Goal: Transaction & Acquisition: Purchase product/service

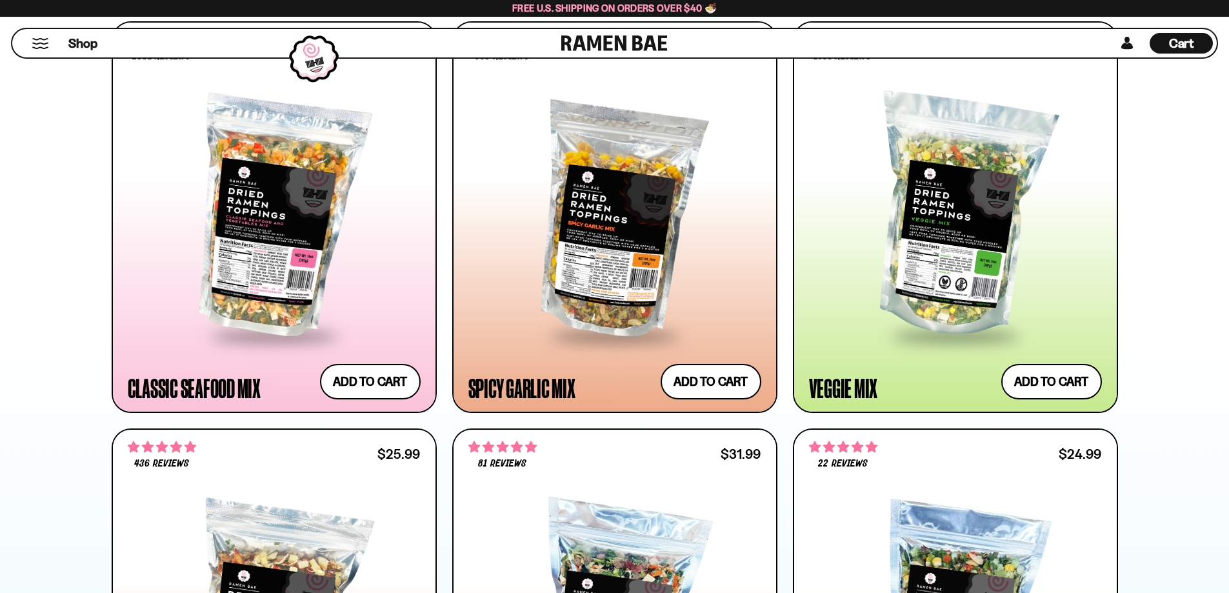
scroll to position [774, 0]
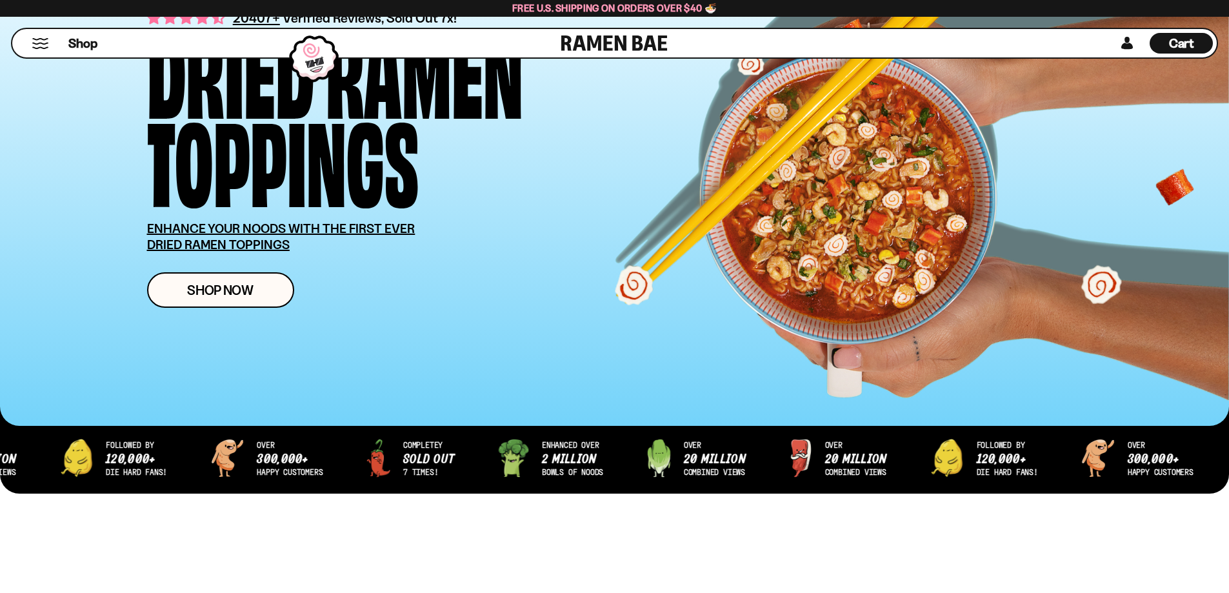
scroll to position [129, 0]
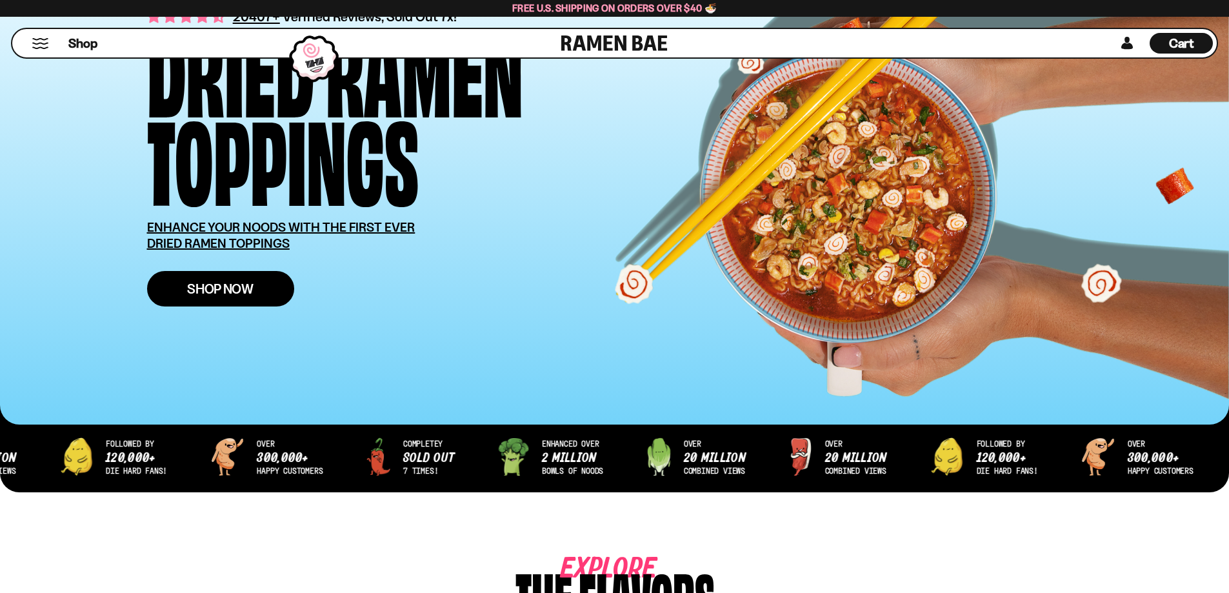
click at [235, 294] on span "Shop Now" at bounding box center [220, 289] width 66 height 14
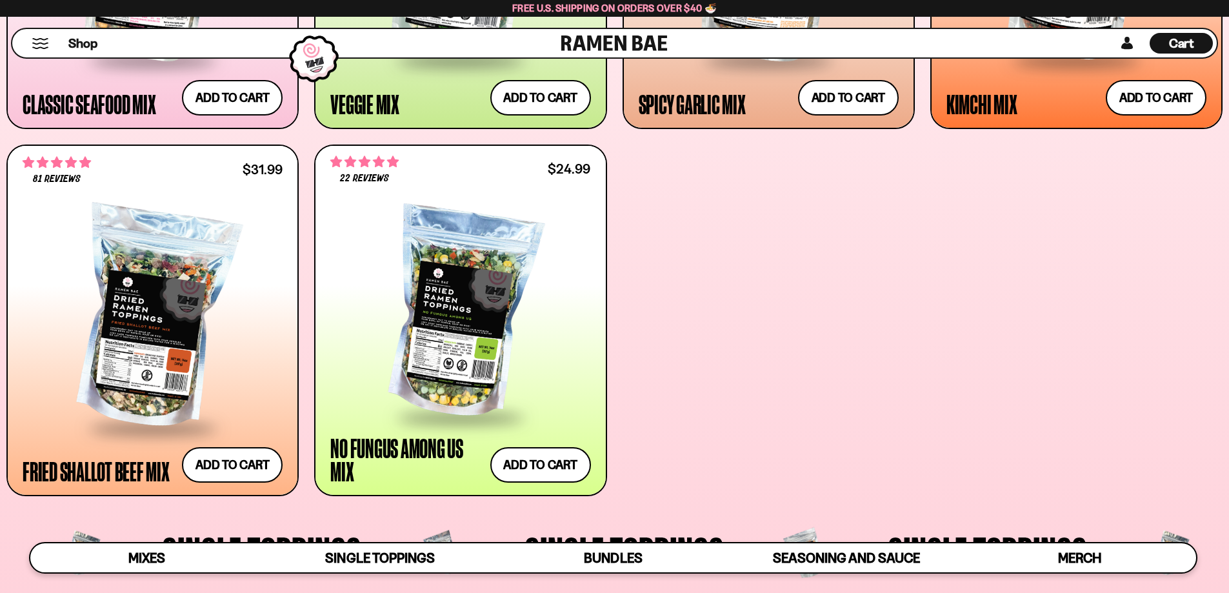
scroll to position [968, 0]
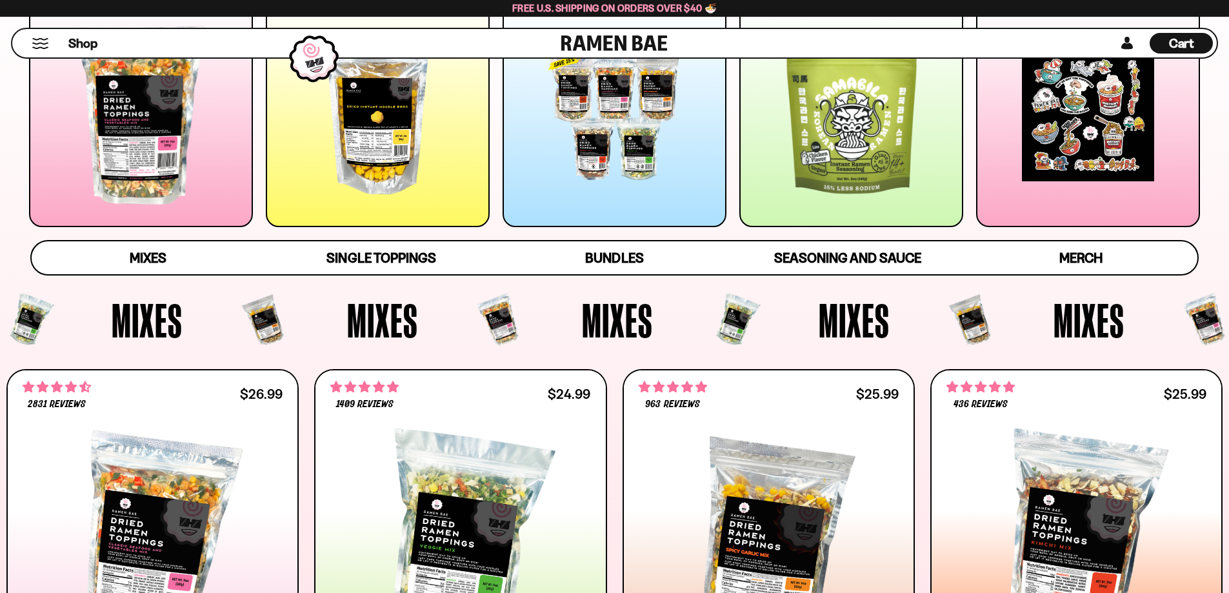
click at [894, 114] on div at bounding box center [851, 115] width 224 height 224
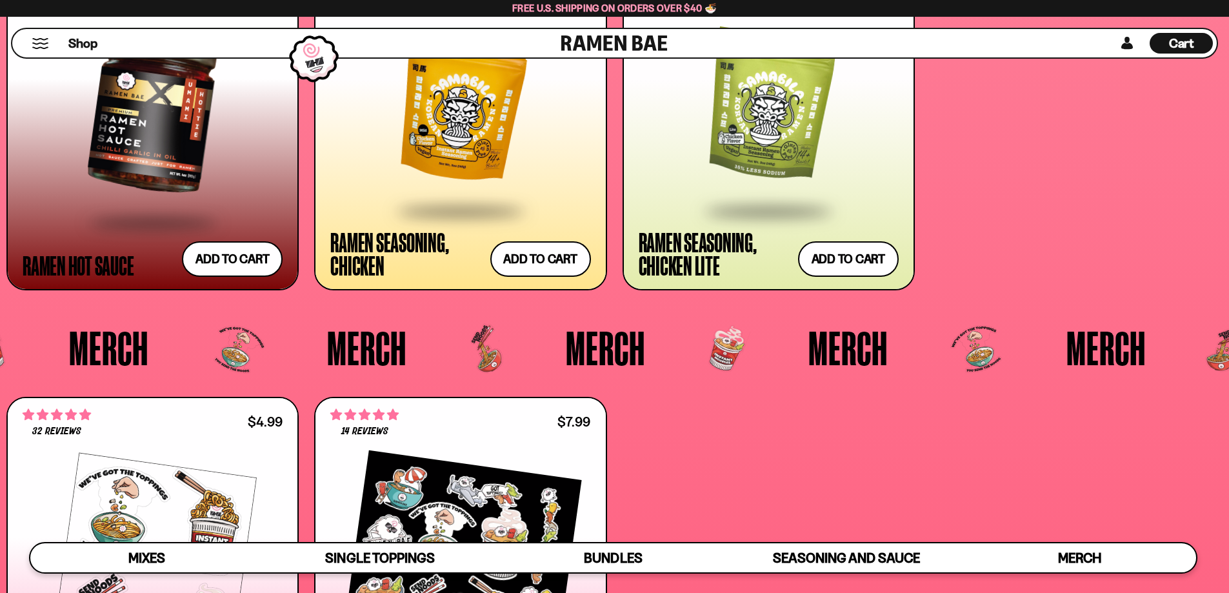
scroll to position [3891, 0]
